Goal: Transaction & Acquisition: Purchase product/service

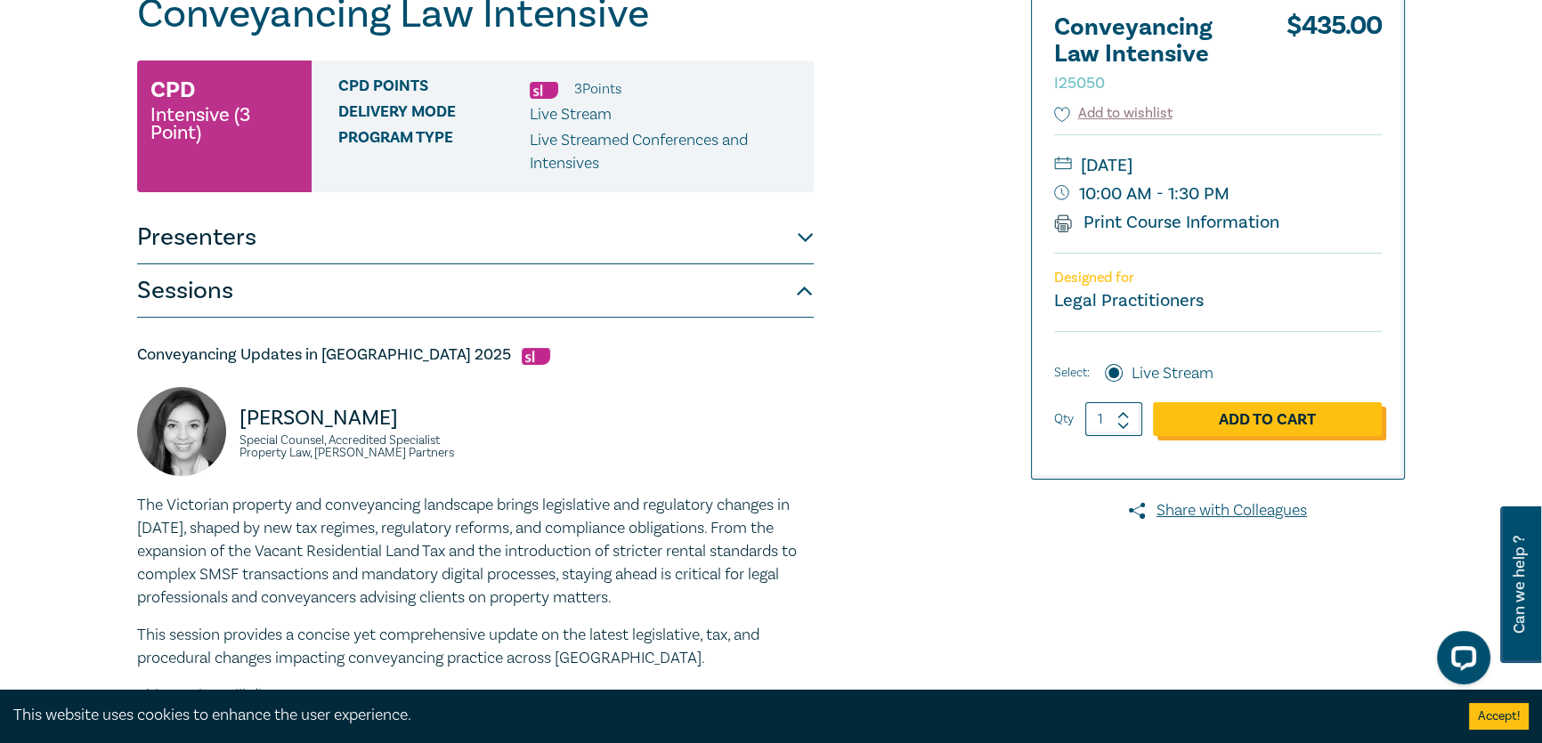
click at [1278, 421] on link "Add to Cart" at bounding box center [1267, 419] width 229 height 34
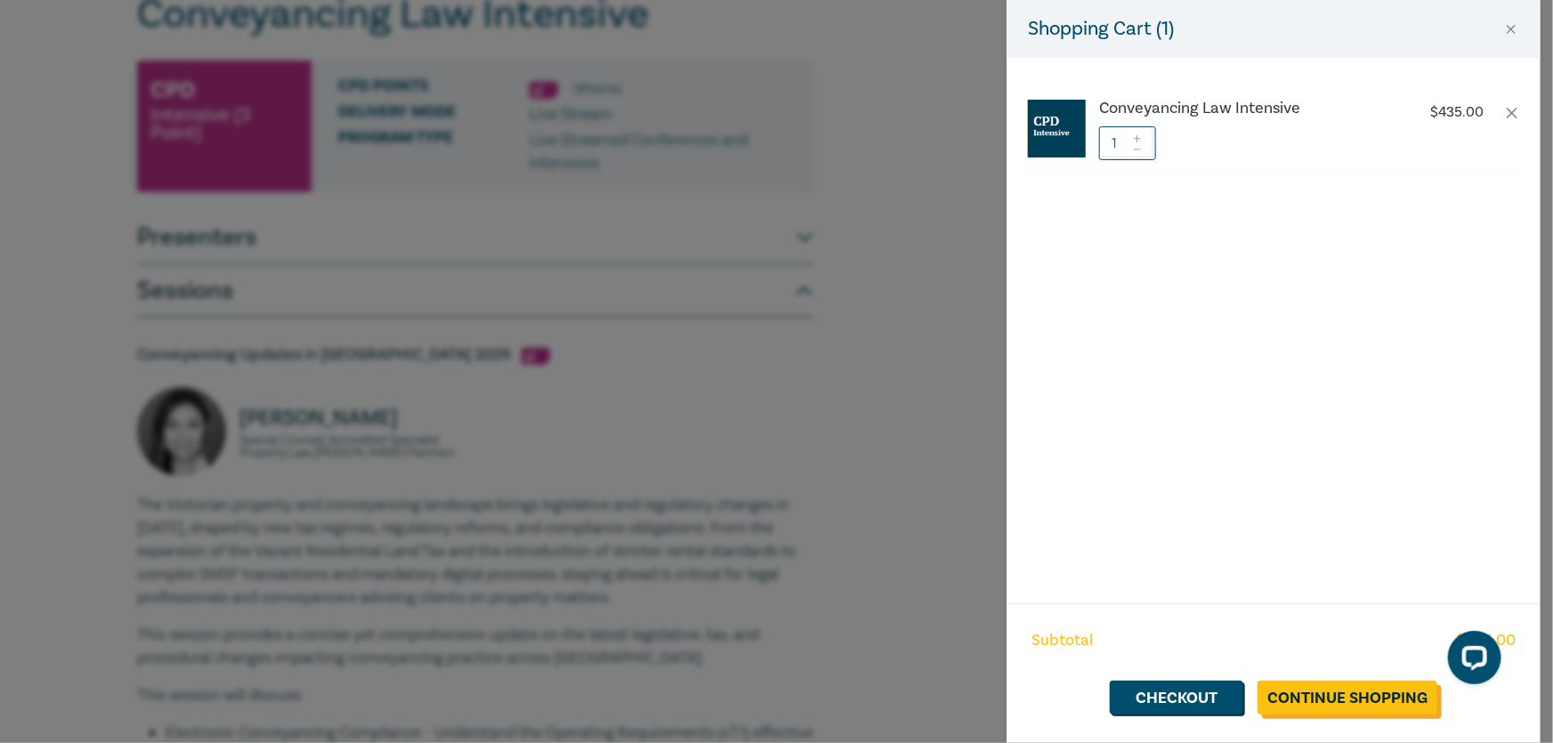
click at [1342, 703] on link "Continue Shopping" at bounding box center [1348, 698] width 180 height 34
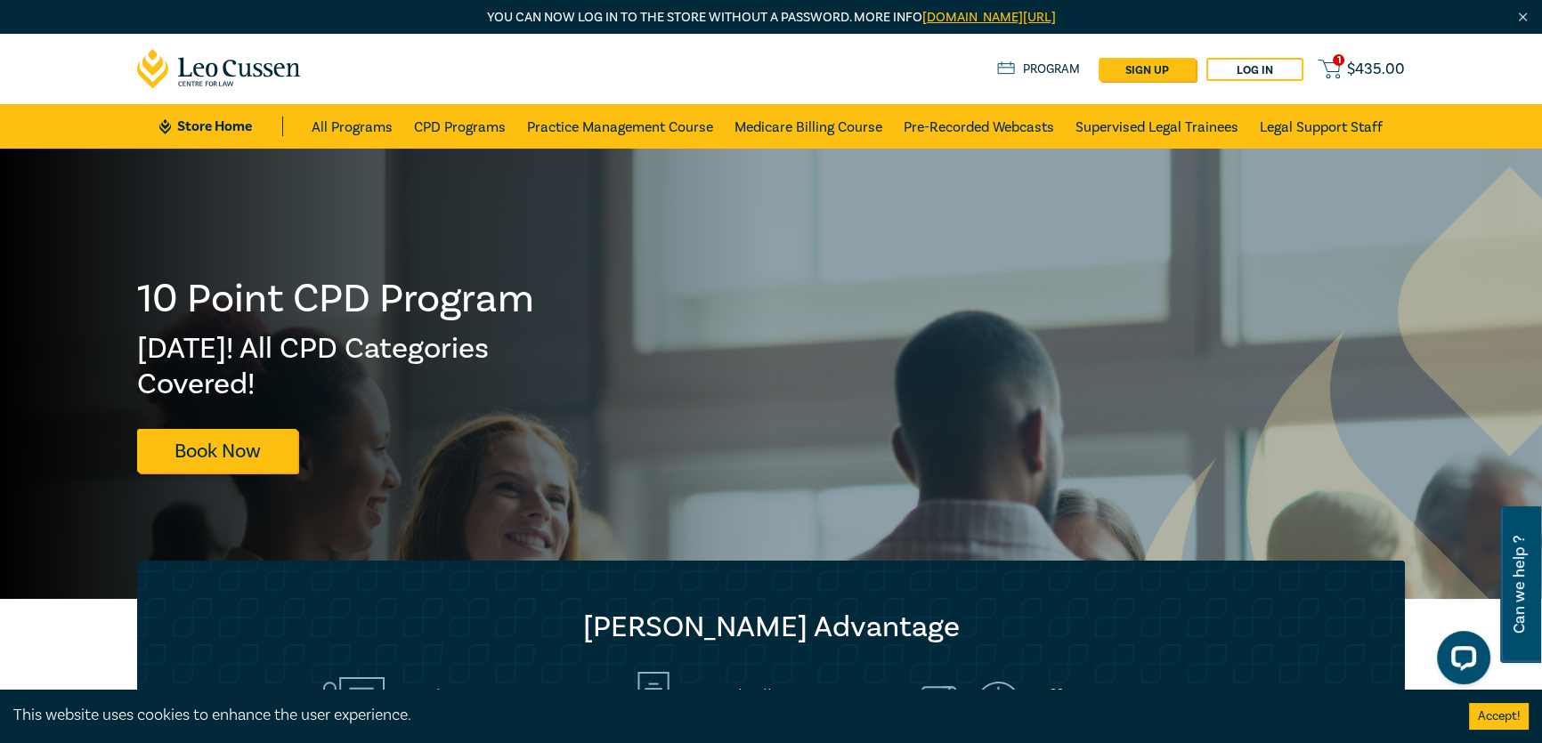
click at [1365, 66] on span "$ 435.00" at bounding box center [1376, 70] width 58 height 20
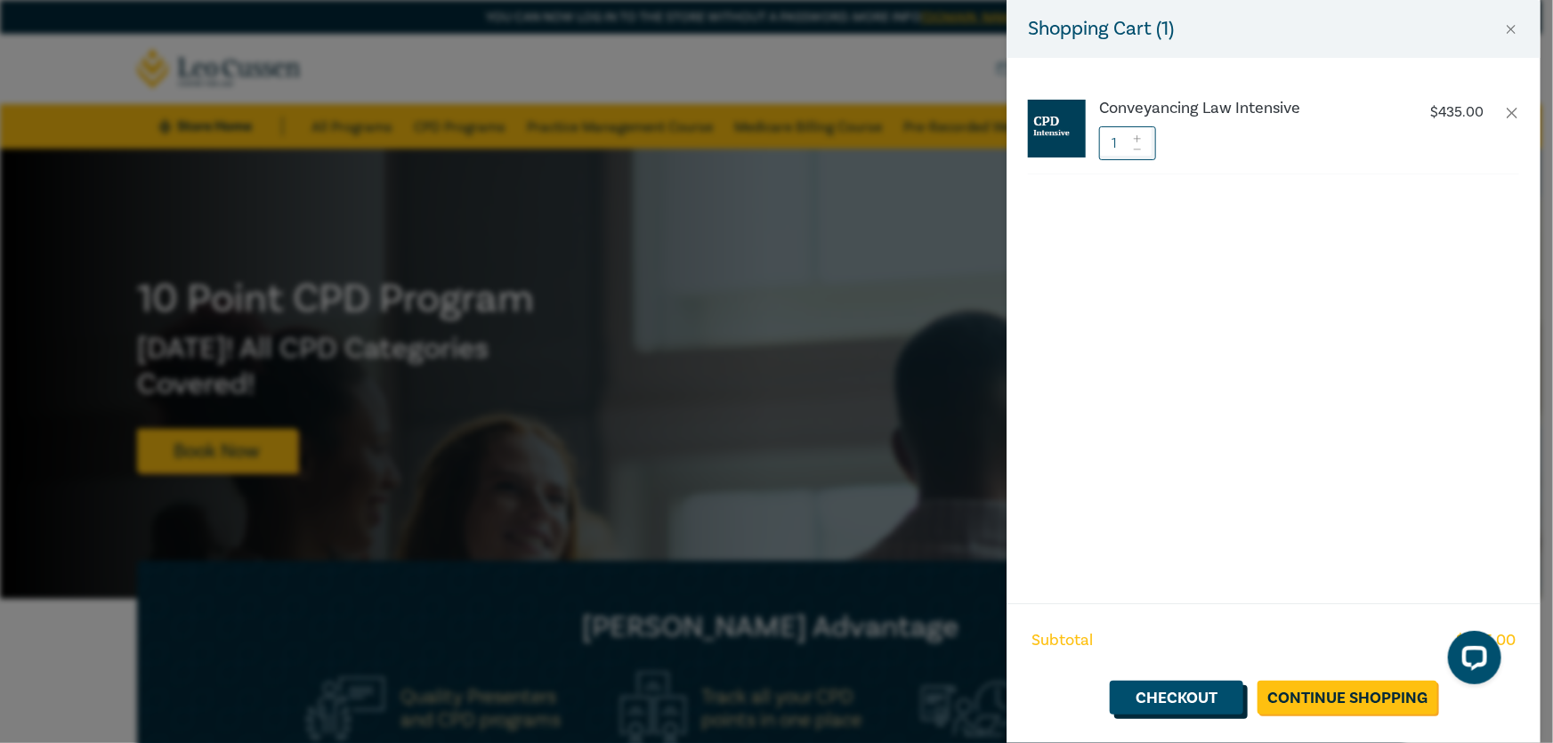
click at [1184, 687] on link "Checkout" at bounding box center [1177, 698] width 134 height 34
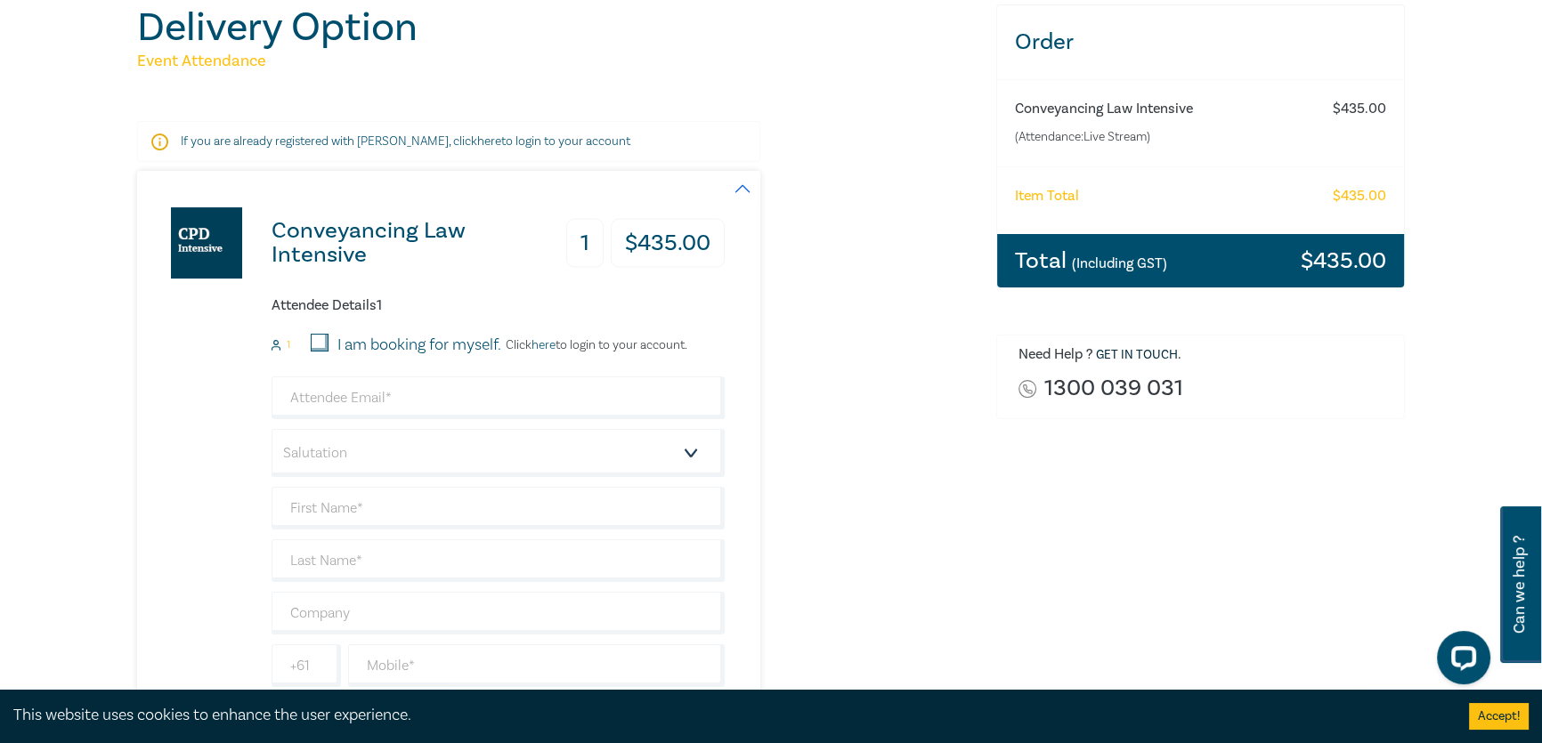
scroll to position [242, 0]
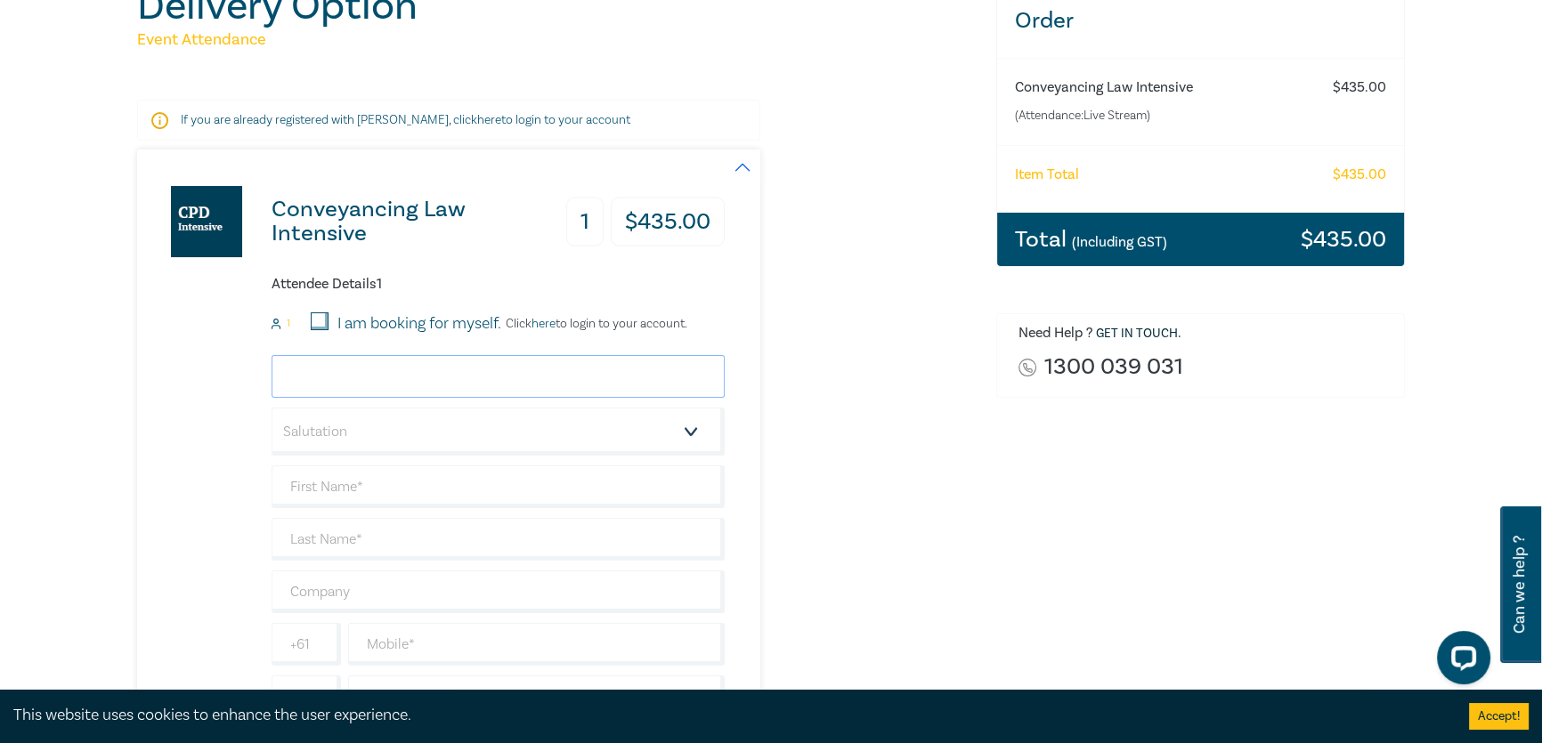
click at [358, 377] on input "email" at bounding box center [498, 376] width 453 height 43
type input "[PERSON_NAME][EMAIL_ADDRESS][PERSON_NAME][DOMAIN_NAME]"
click at [549, 435] on select "Salutation Mr. Mrs. Ms. Miss Dr. Prof. Other" at bounding box center [498, 432] width 453 height 48
select select "Mrs."
click at [272, 408] on select "Salutation Mr. Mrs. Ms. Miss Dr. Prof. Other" at bounding box center [498, 432] width 453 height 48
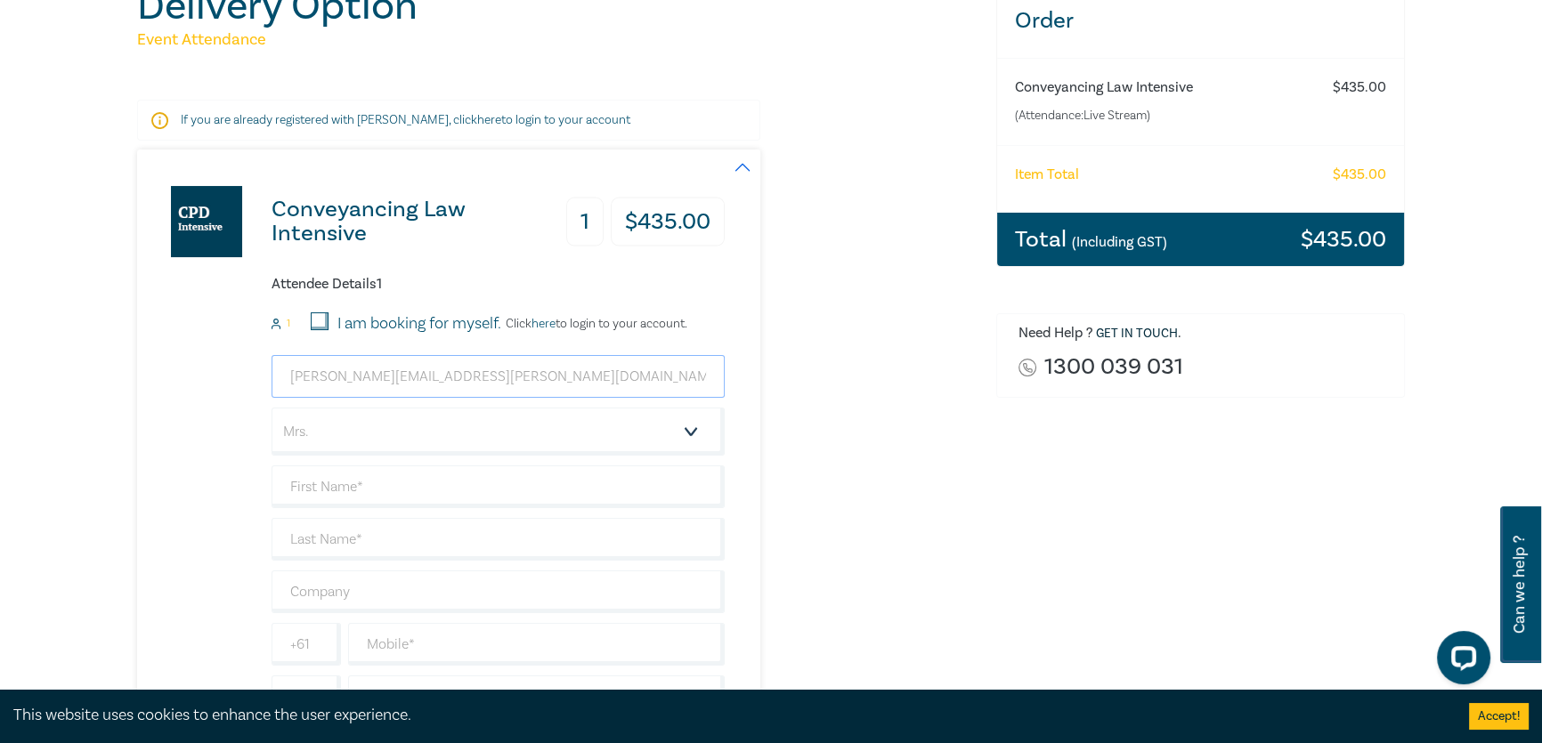
drag, startPoint x: 474, startPoint y: 379, endPoint x: 287, endPoint y: 372, distance: 187.1
click at [287, 372] on input "[PERSON_NAME][EMAIL_ADDRESS][PERSON_NAME][DOMAIN_NAME]" at bounding box center [498, 376] width 453 height 43
type input "[PERSON_NAME][EMAIL_ADDRESS][PERSON_NAME][DOMAIN_NAME]"
click at [429, 475] on input "text" at bounding box center [498, 487] width 453 height 43
type input "[PERSON_NAME]"
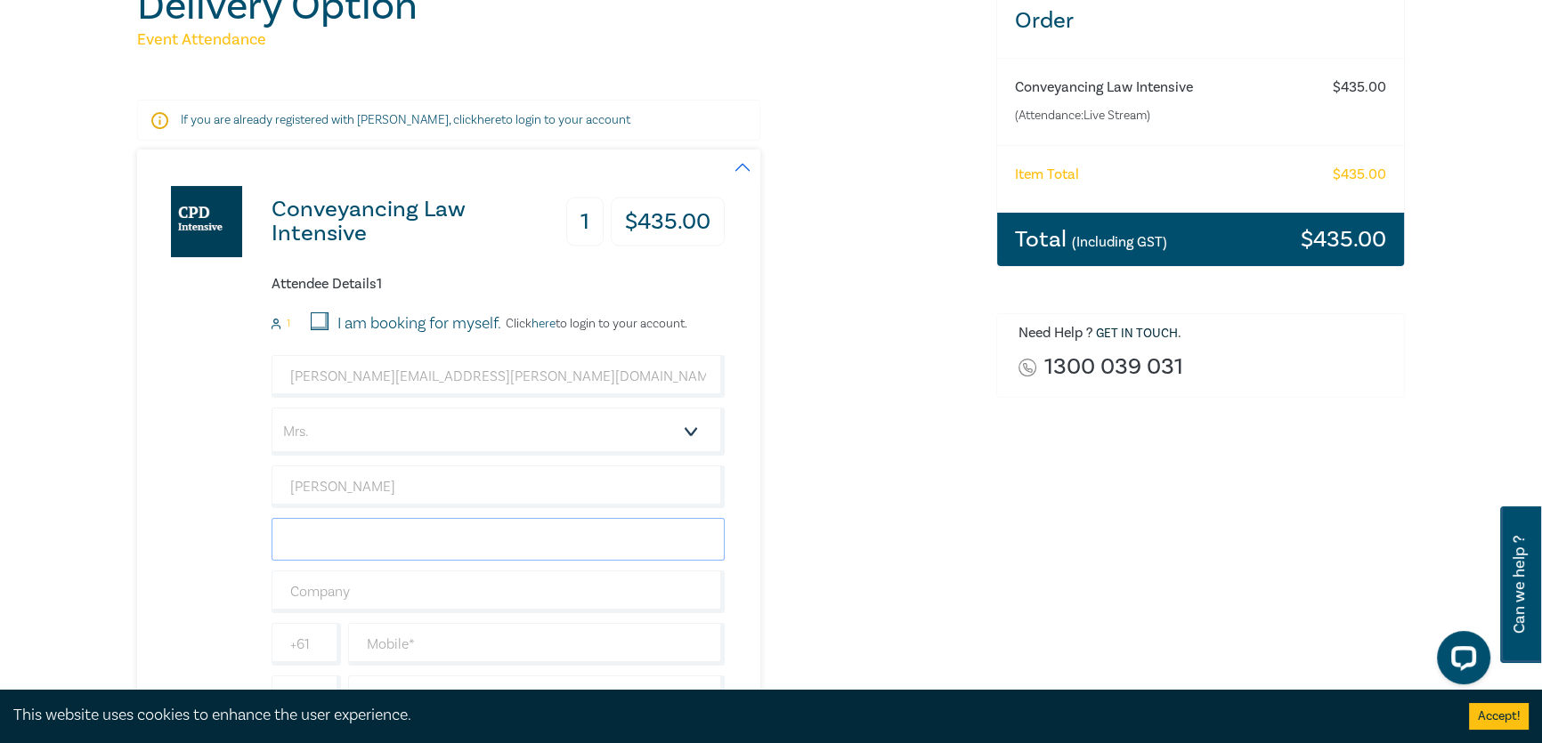
click at [424, 539] on input "text" at bounding box center [498, 539] width 453 height 43
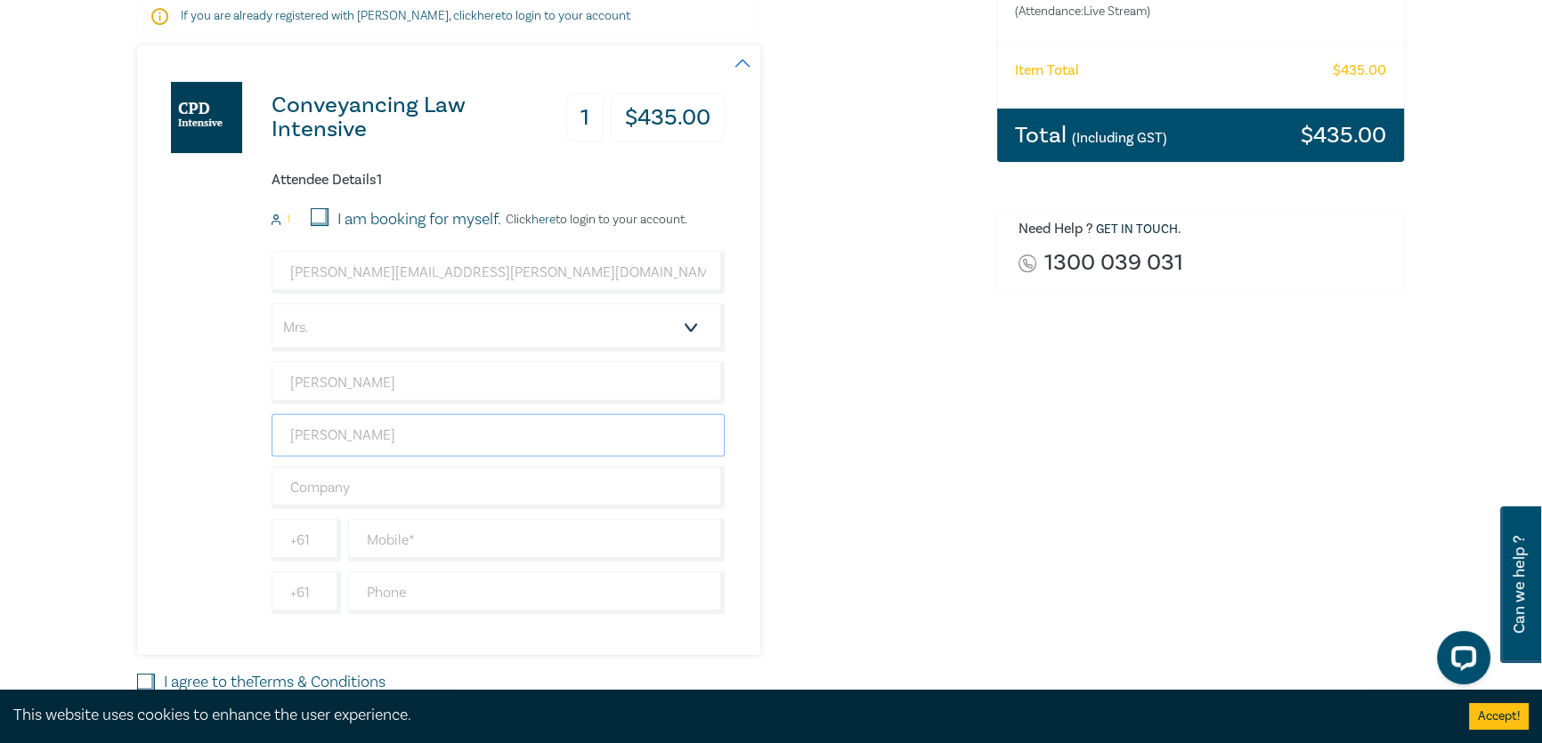
scroll to position [485, 0]
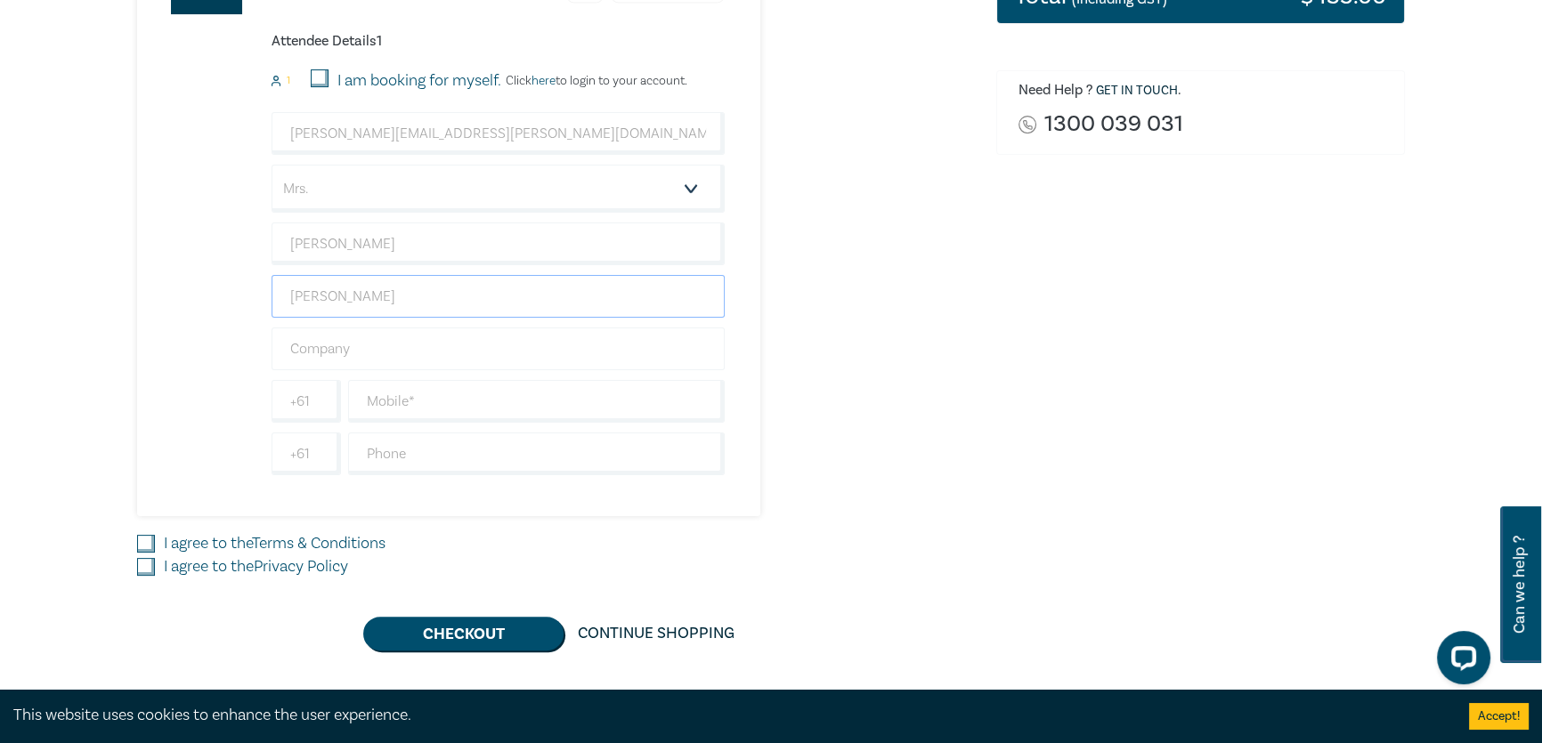
type input "[PERSON_NAME]"
click at [414, 356] on input "text" at bounding box center [498, 349] width 453 height 43
type input "Lukaitis Lawyers"
click at [416, 455] on input "text" at bounding box center [536, 454] width 377 height 43
click at [455, 399] on input "text" at bounding box center [536, 401] width 377 height 43
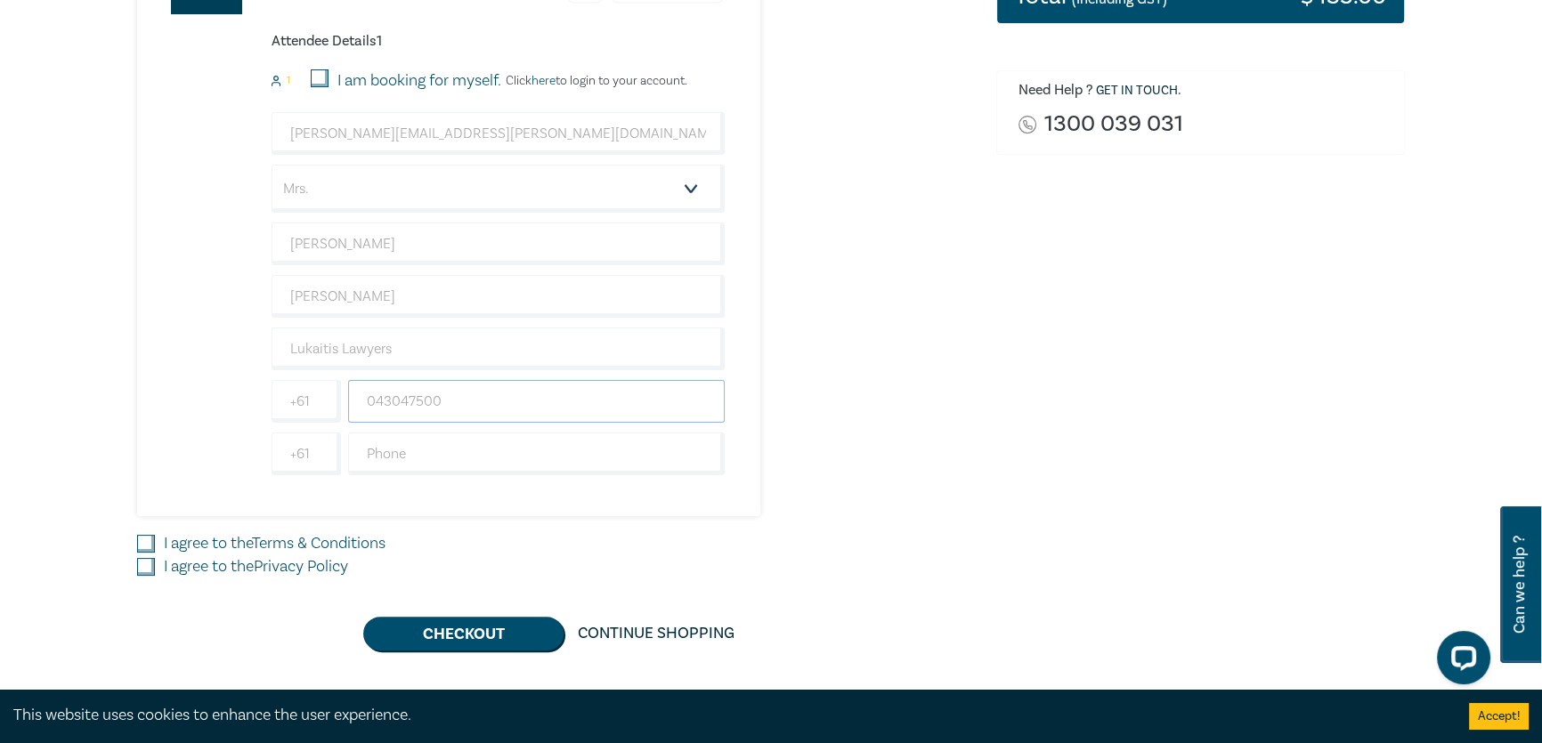
type input "0430475008"
drag, startPoint x: 455, startPoint y: 399, endPoint x: 345, endPoint y: 409, distance: 109.9
click at [345, 409] on div "0430475008" at bounding box center [537, 401] width 384 height 43
click at [381, 459] on input "text" at bounding box center [536, 454] width 377 height 43
type input "0398195515"
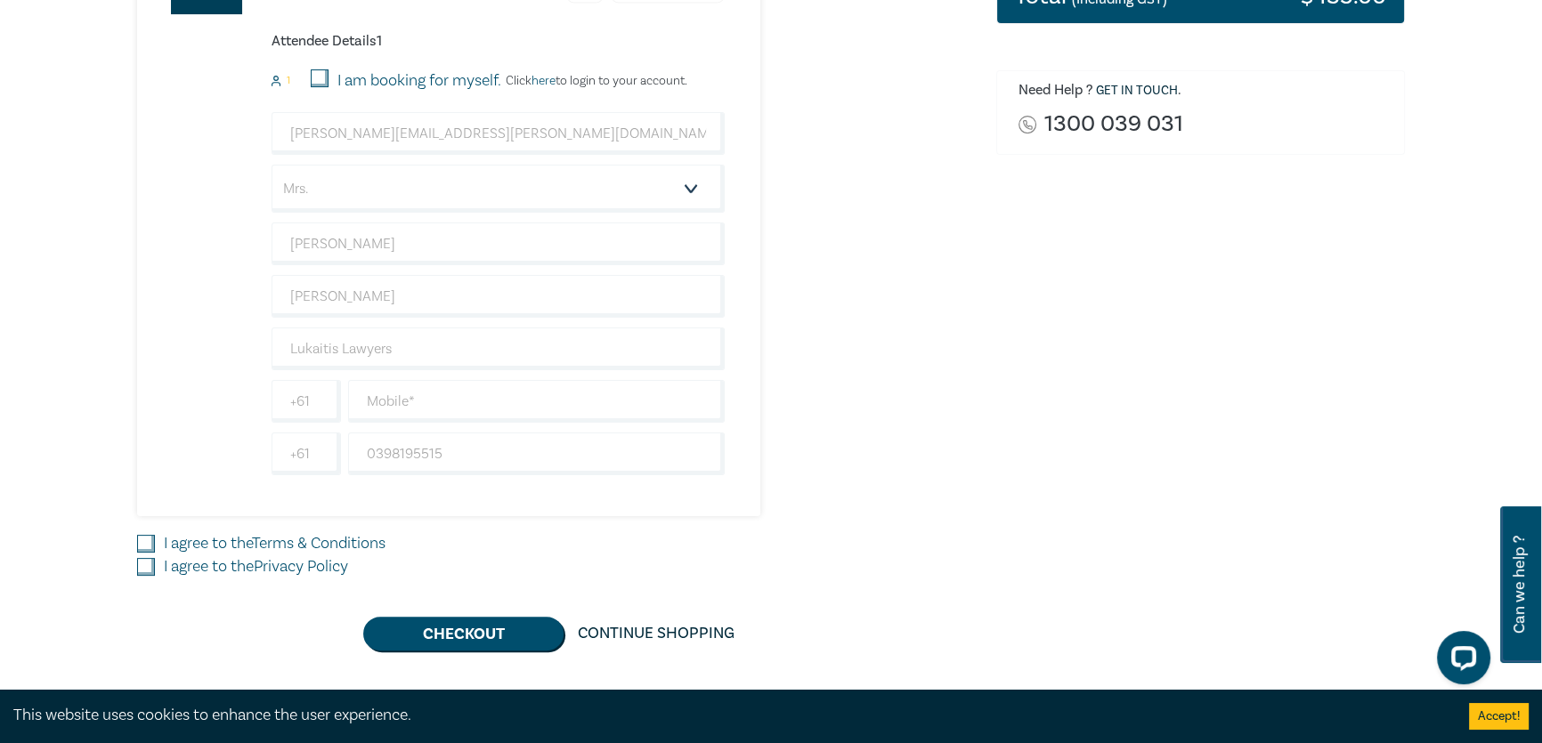
click at [872, 501] on div "Conveyancing Law Intensive 1 $ 435.00 Attendee Details 1 1 I am booking for mys…" at bounding box center [556, 212] width 838 height 610
click at [360, 545] on link "Terms & Conditions" at bounding box center [319, 543] width 134 height 20
click at [155, 545] on input "I agree to the Terms & Conditions" at bounding box center [146, 544] width 18 height 18
checkbox input "true"
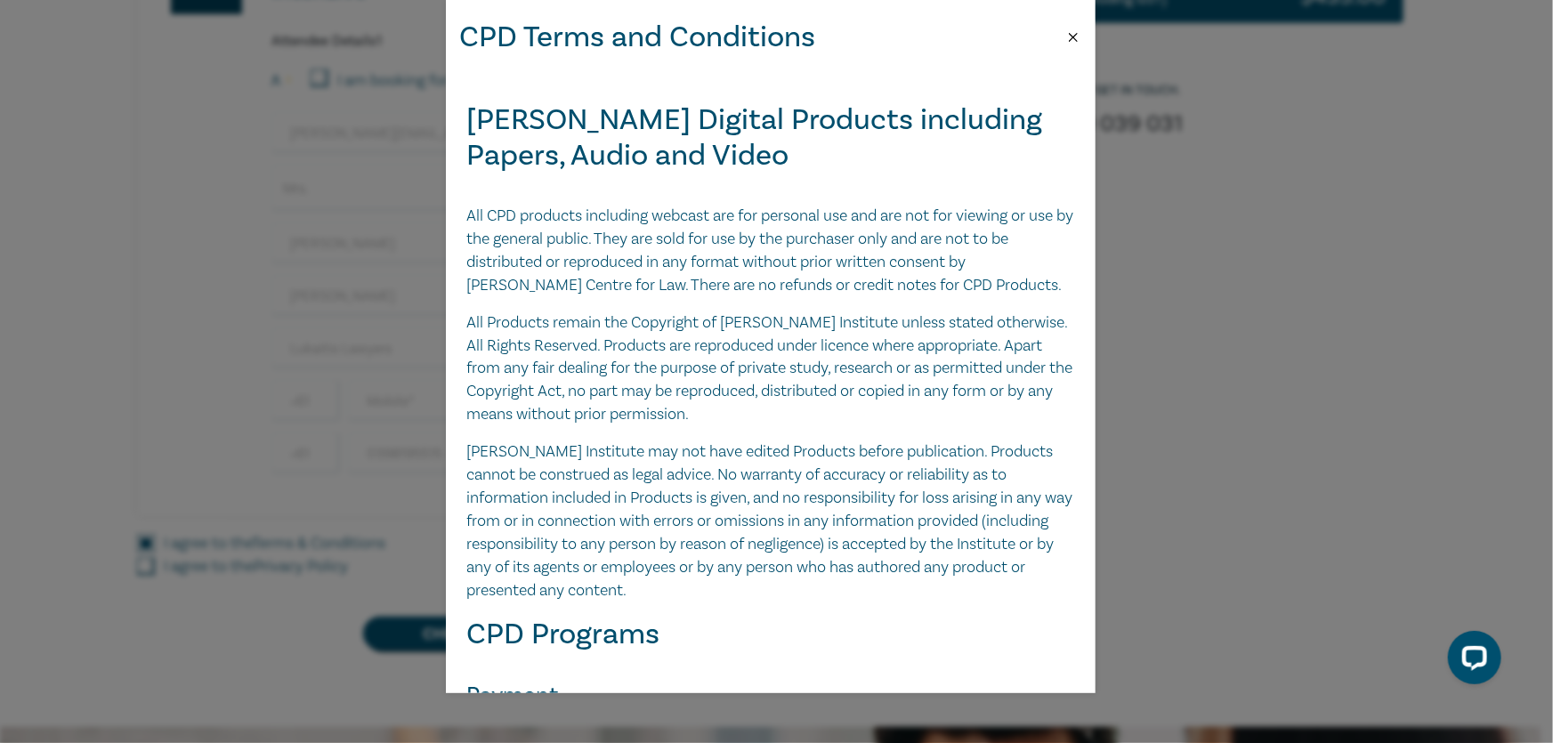
click at [1068, 30] on button "Close" at bounding box center [1074, 37] width 16 height 16
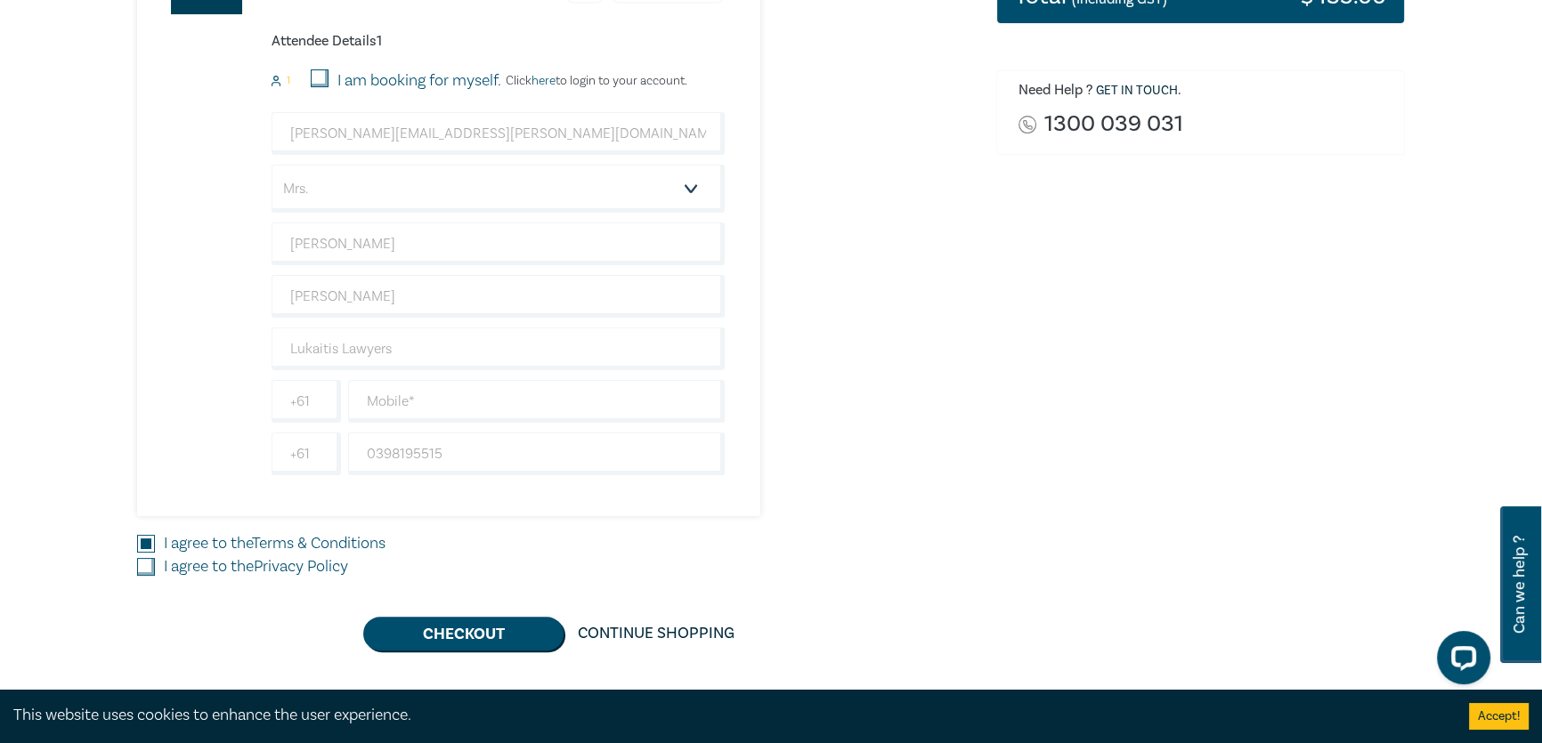
click at [141, 563] on input "I agree to the Privacy Policy" at bounding box center [146, 567] width 18 height 18
checkbox input "true"
click at [499, 633] on button "Checkout" at bounding box center [463, 634] width 200 height 34
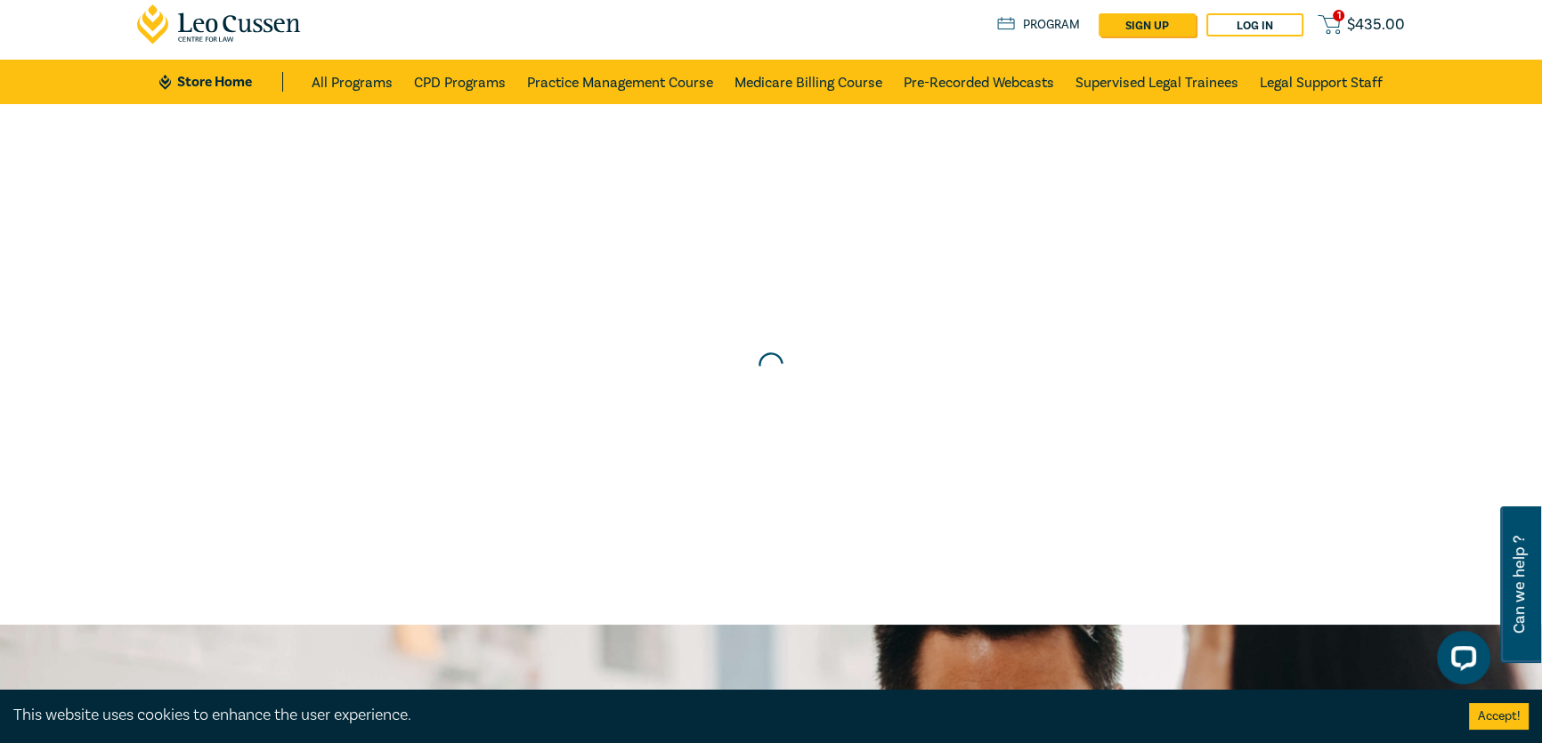
scroll to position [0, 0]
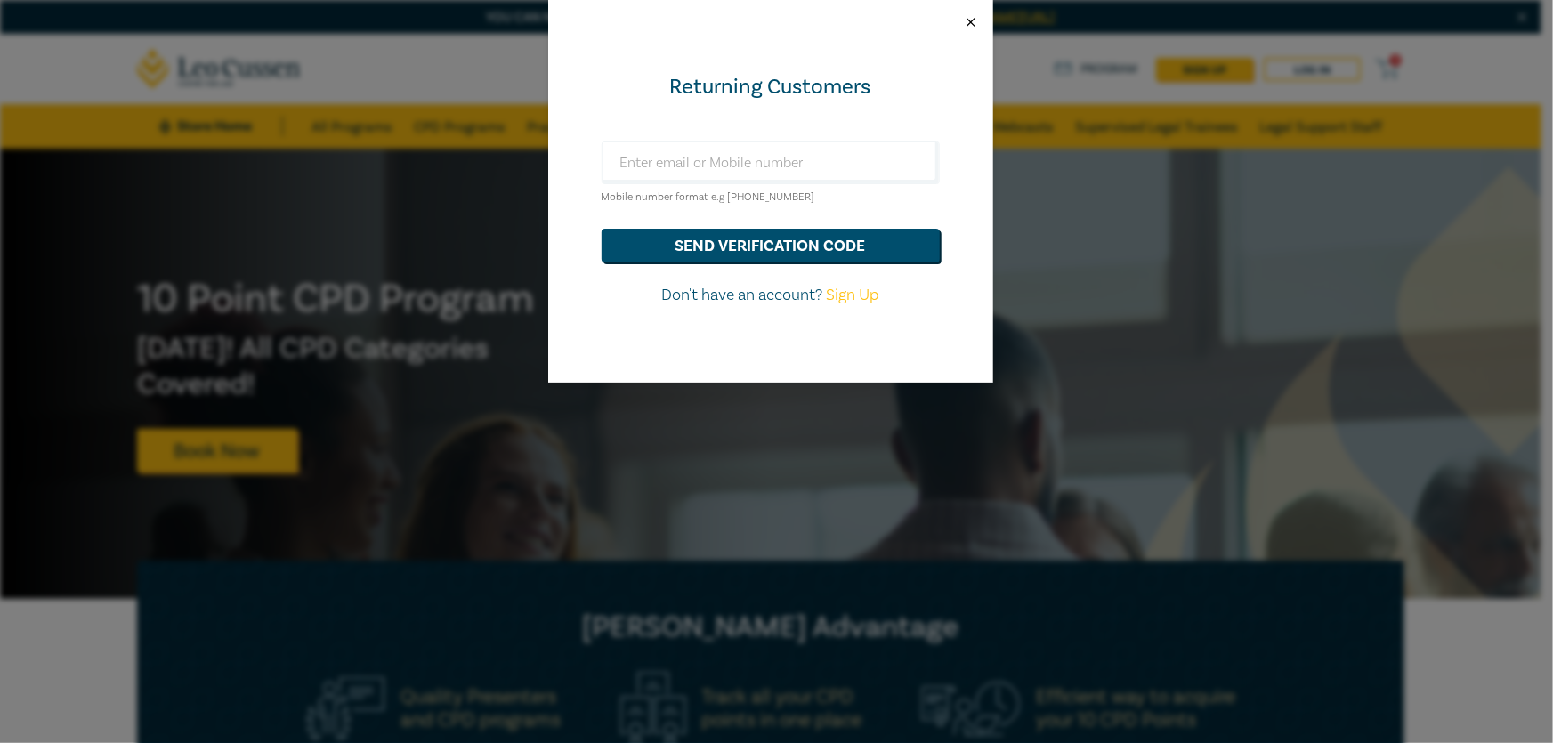
click at [974, 24] on button "Close" at bounding box center [971, 22] width 16 height 16
